Goal: Information Seeking & Learning: Understand process/instructions

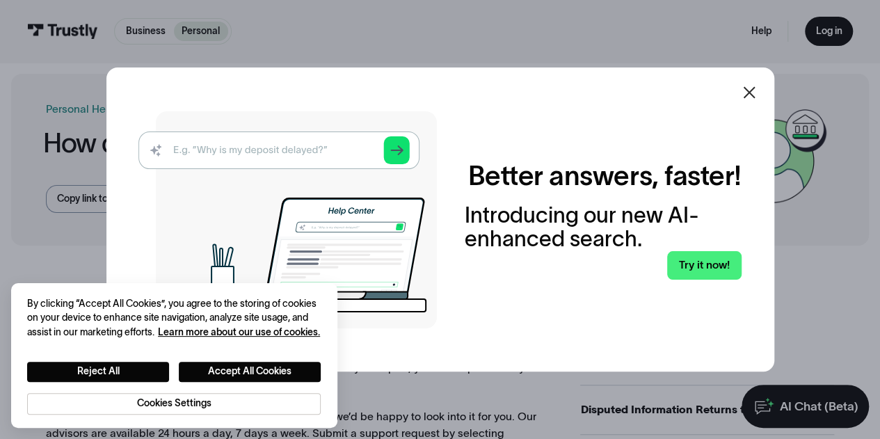
click at [758, 88] on icon at bounding box center [749, 92] width 17 height 17
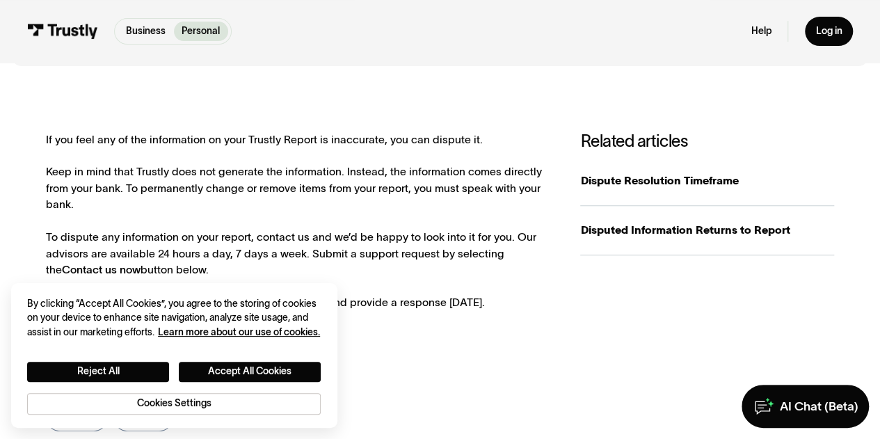
scroll to position [209, 0]
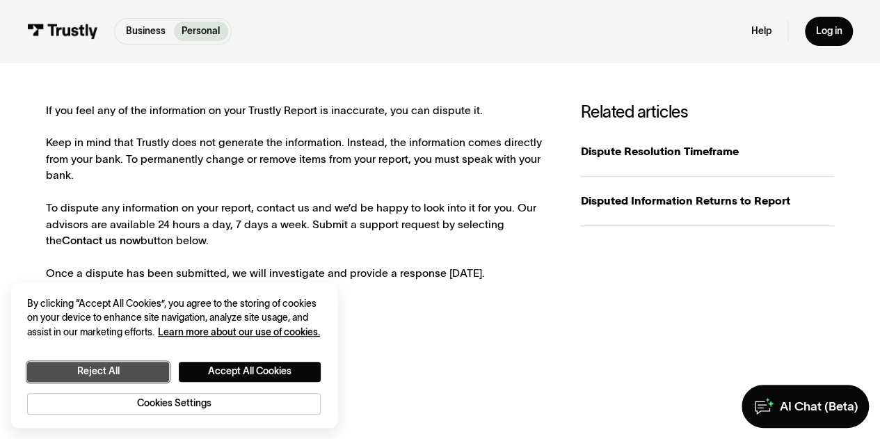
click at [122, 375] on button "Reject All" at bounding box center [98, 372] width 142 height 20
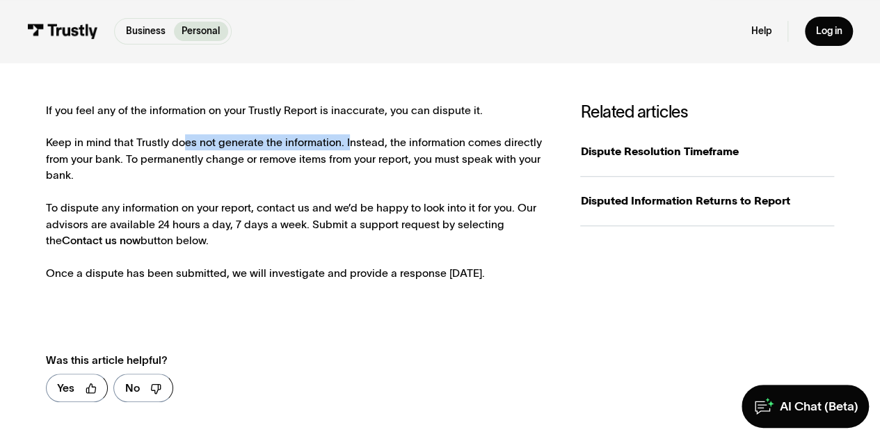
drag, startPoint x: 181, startPoint y: 144, endPoint x: 344, endPoint y: 141, distance: 162.8
click at [344, 141] on div "If you feel any of the information on your Trustly Report is inaccurate, you ca…" at bounding box center [300, 192] width 508 height 180
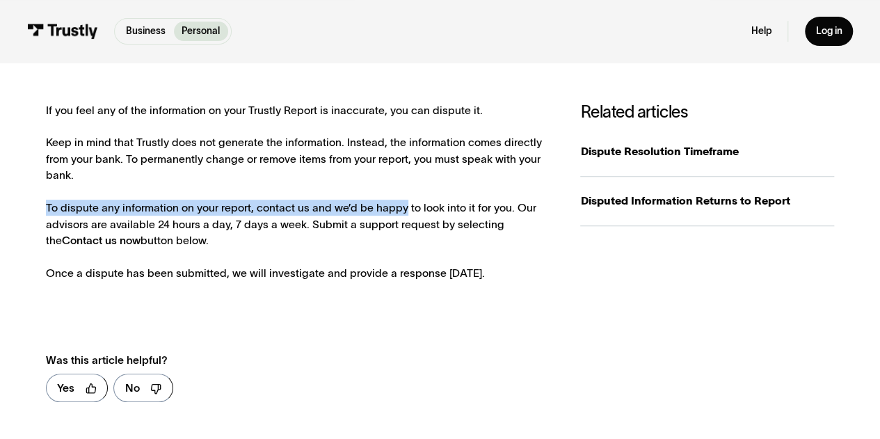
drag, startPoint x: 43, startPoint y: 188, endPoint x: 395, endPoint y: 197, distance: 352.2
click at [395, 197] on div "If you feel any of the information on your Trustly Report is inaccurate, you ca…" at bounding box center [440, 257] width 859 height 420
click at [313, 198] on div "If you feel any of the information on your Trustly Report is inaccurate, you ca…" at bounding box center [300, 192] width 508 height 180
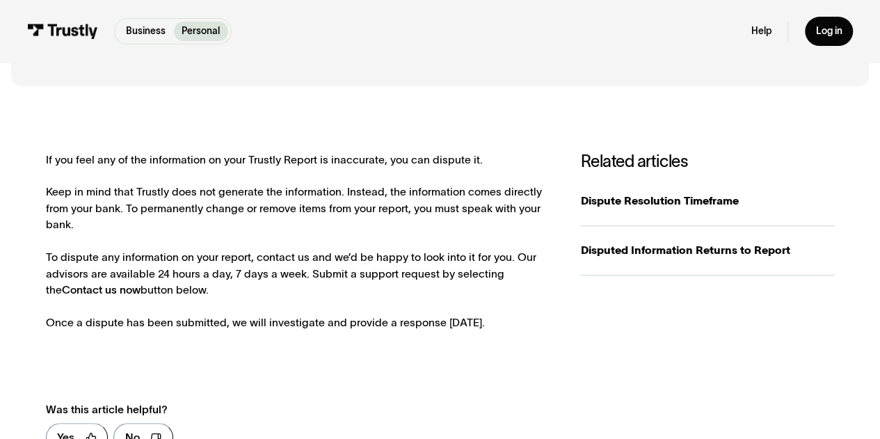
scroll to position [70, 0]
